Goal: Task Accomplishment & Management: Manage account settings

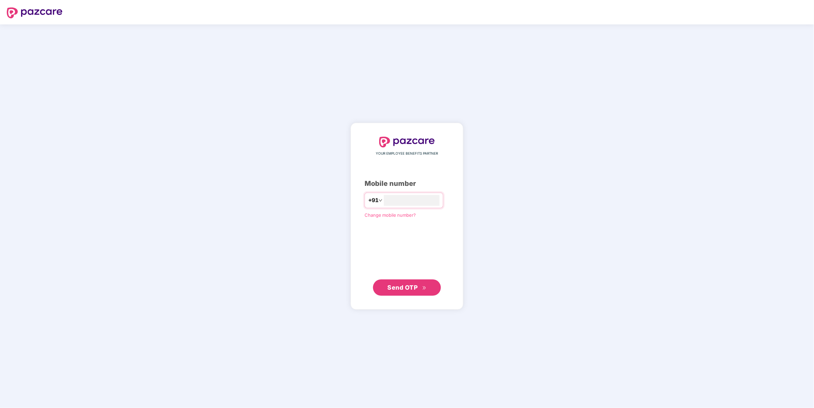
type input "**********"
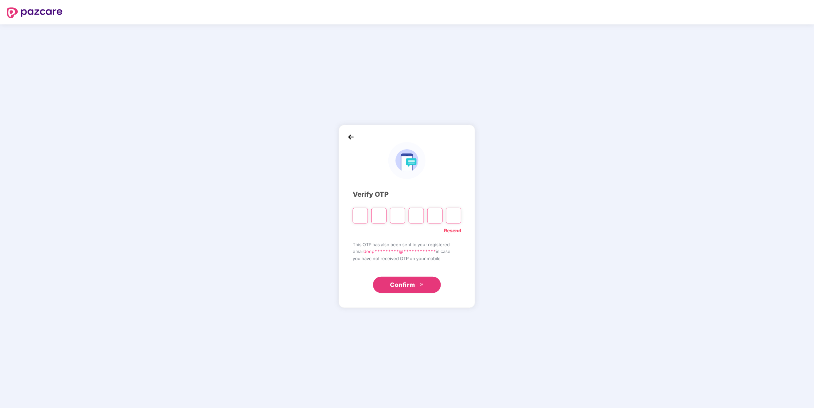
type input "*"
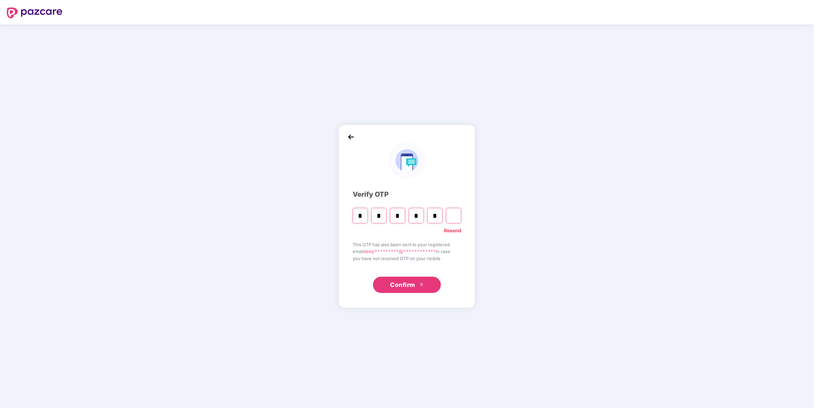
type input "*"
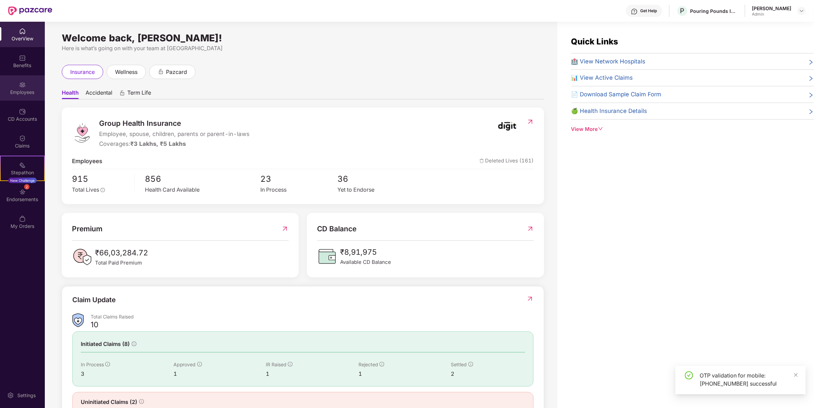
click at [22, 85] on img at bounding box center [22, 84] width 7 height 7
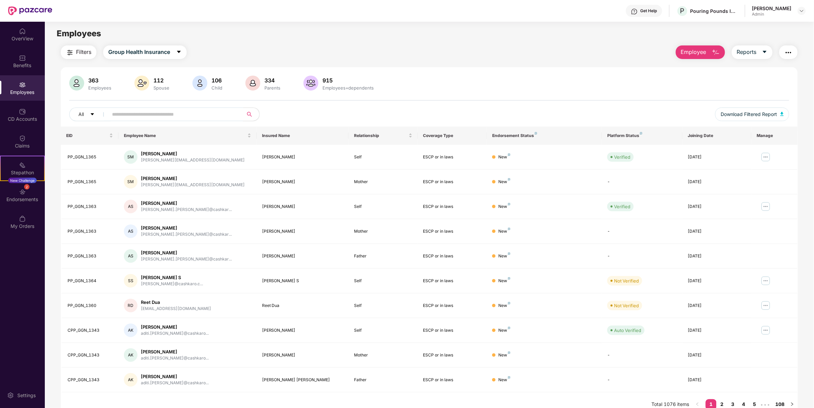
click at [169, 116] on input "text" at bounding box center [173, 114] width 122 height 10
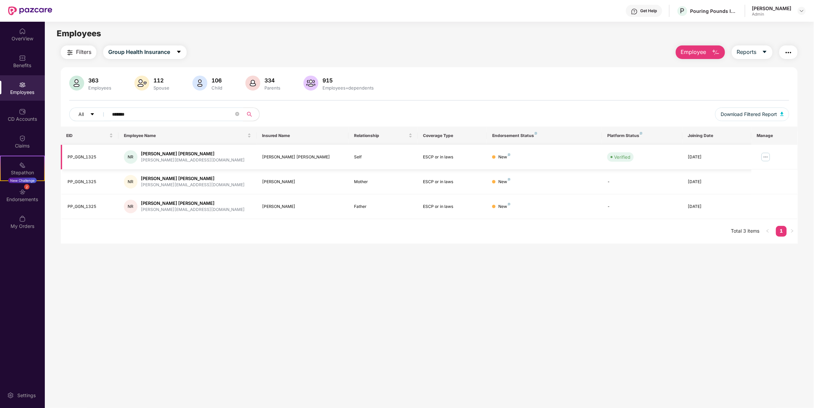
type input "*******"
click at [767, 157] on img at bounding box center [765, 157] width 11 height 11
click at [718, 172] on div "Manage Employee & Dependents" at bounding box center [723, 173] width 77 height 7
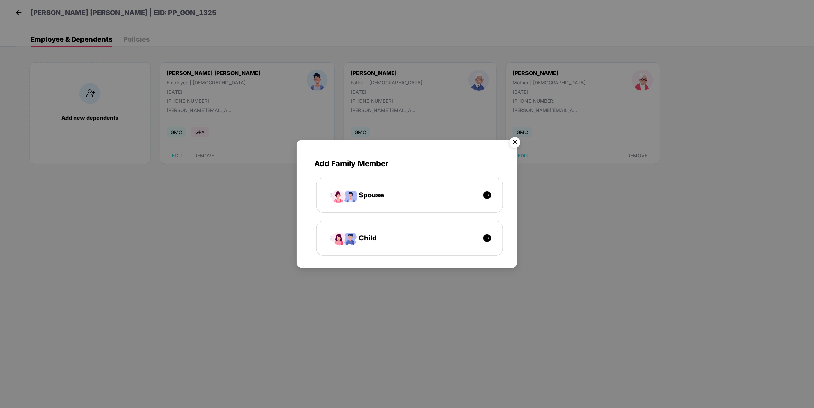
click at [517, 138] on img "Close" at bounding box center [515, 143] width 19 height 19
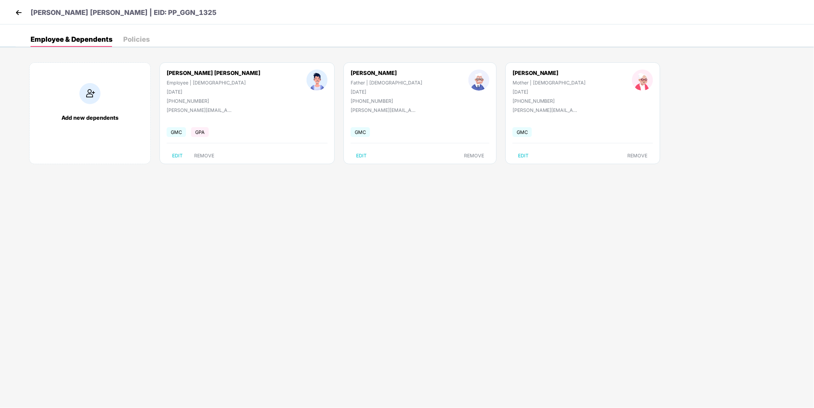
click at [136, 41] on div "Policies" at bounding box center [136, 39] width 26 height 7
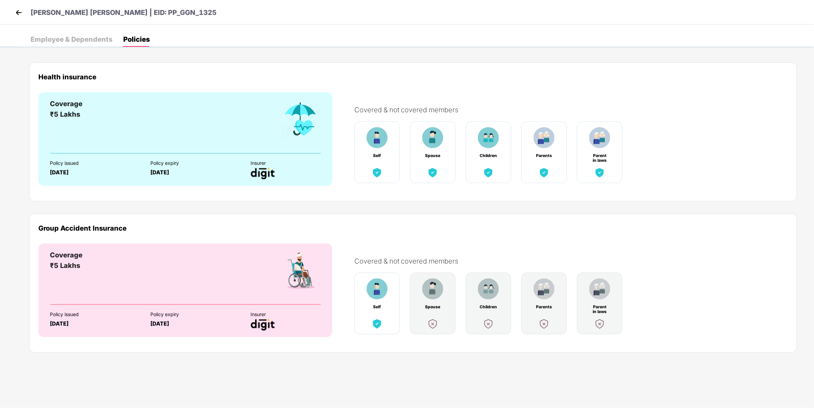
click at [19, 16] on img at bounding box center [19, 12] width 10 height 10
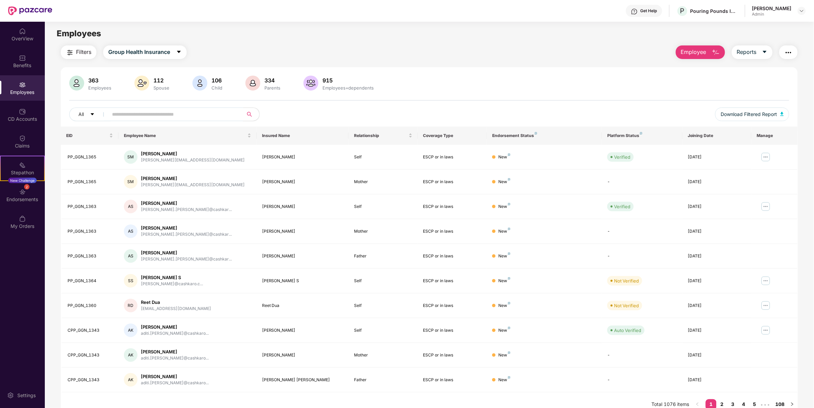
click at [176, 116] on input "text" at bounding box center [173, 114] width 122 height 10
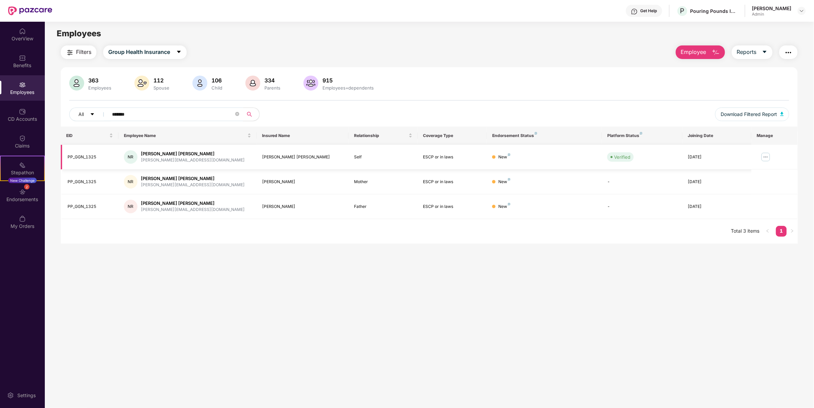
type input "*******"
drag, startPoint x: 720, startPoint y: 162, endPoint x: 491, endPoint y: 160, distance: 229.5
click at [491, 160] on tr "PP_GGN_1325 NR [PERSON_NAME] Roy [EMAIL_ADDRESS][DOMAIN_NAME] [PERSON_NAME] [PE…" at bounding box center [429, 157] width 737 height 25
click at [505, 156] on div "New" at bounding box center [504, 157] width 12 height 6
